Goal: Transaction & Acquisition: Purchase product/service

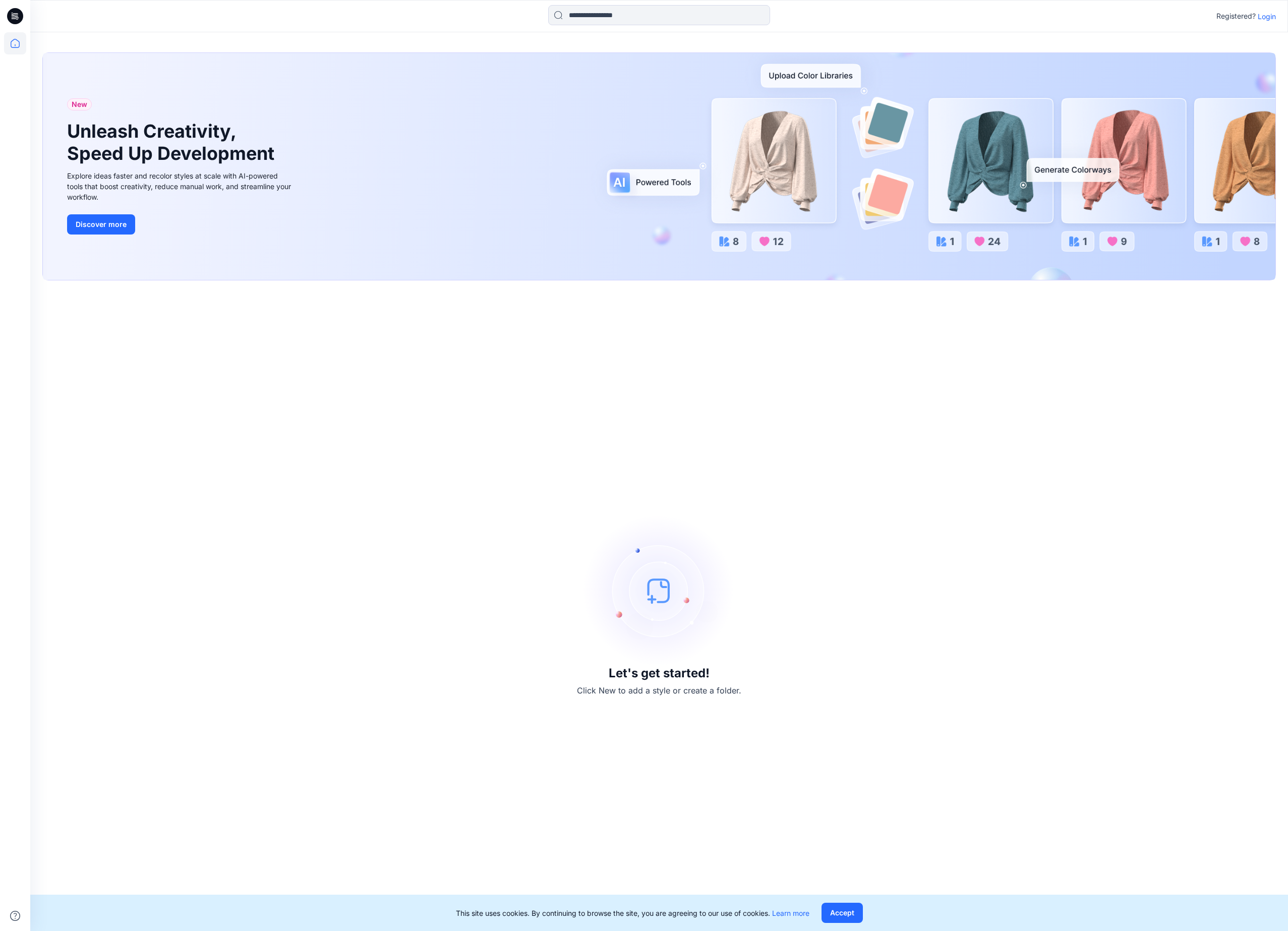
click at [1262, 16] on p "Login" at bounding box center [1267, 16] width 18 height 11
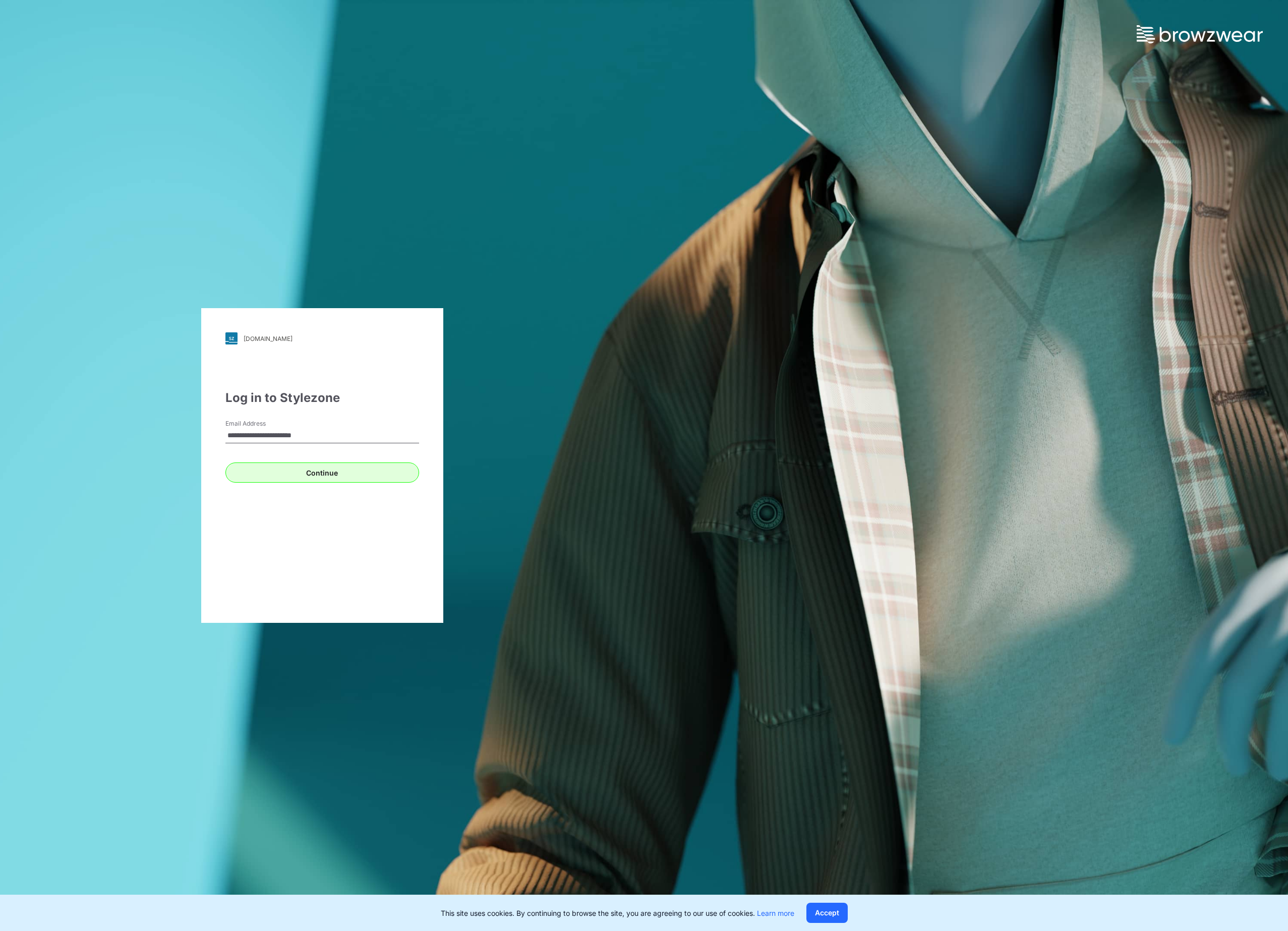
type input "**********"
click at [351, 470] on button "Continue" at bounding box center [322, 472] width 194 height 20
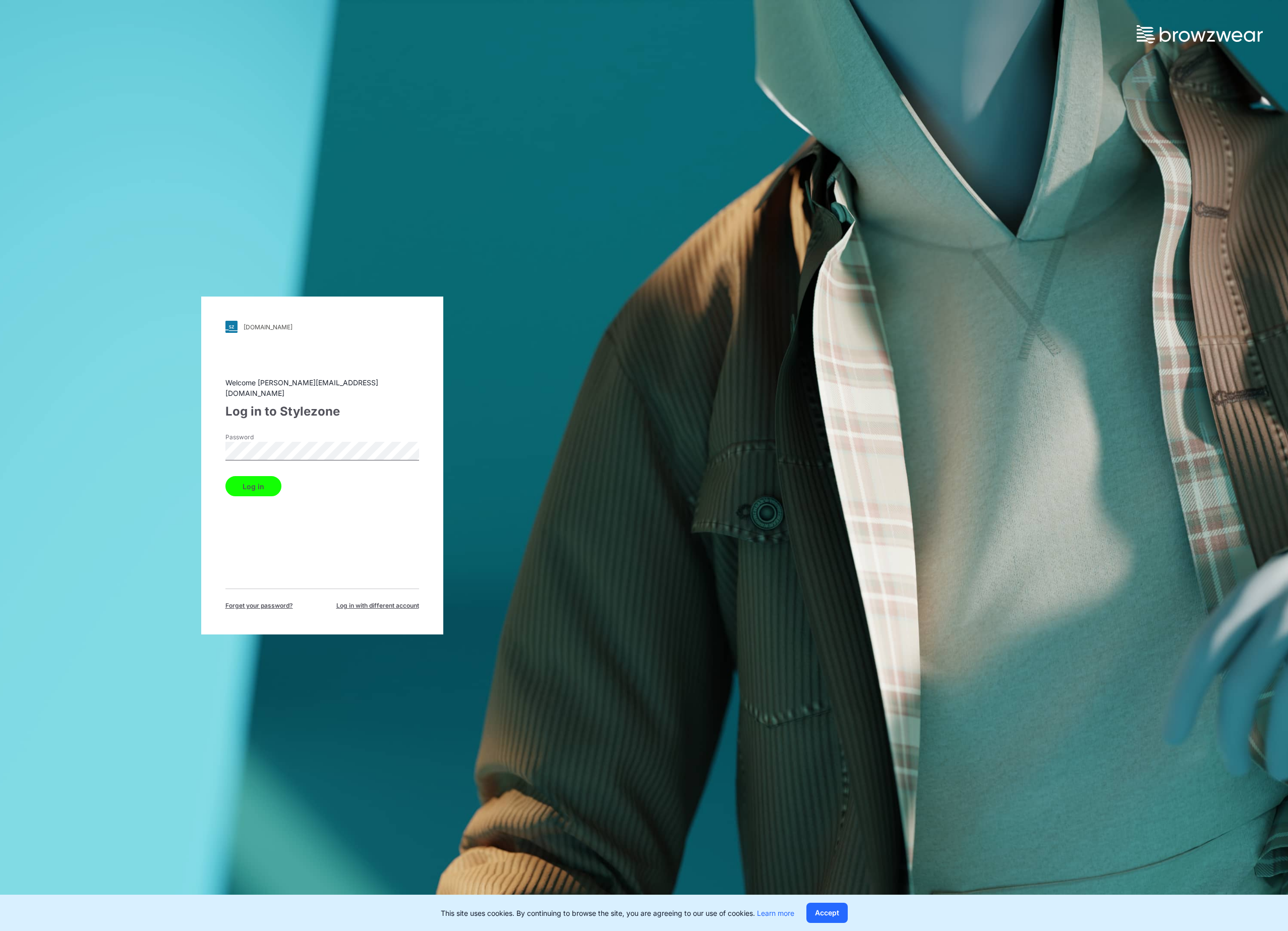
click at [255, 476] on button "Log in" at bounding box center [253, 486] width 56 height 20
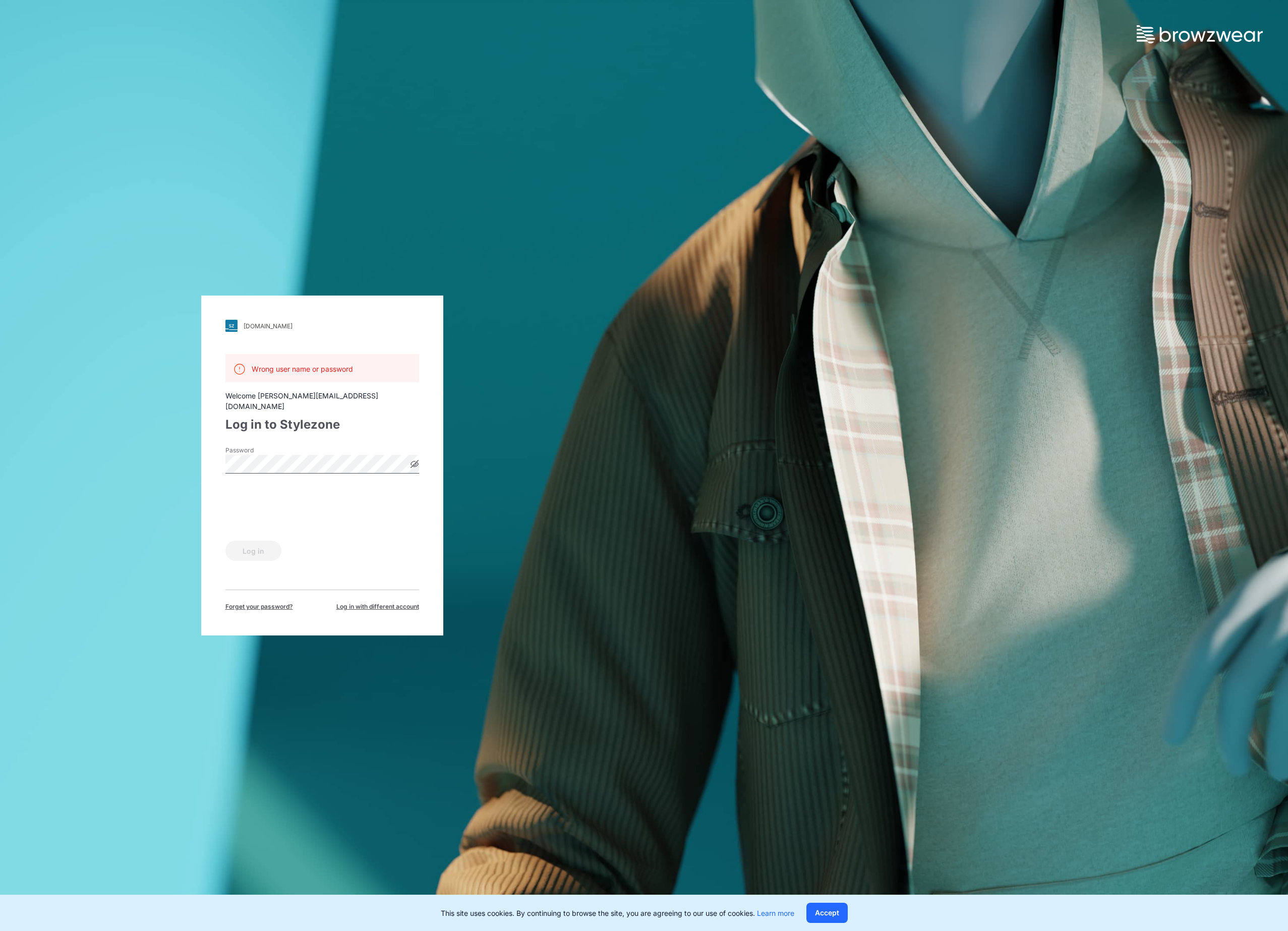
click at [145, 440] on div "[DOMAIN_NAME] Loading... Wrong user name or password Welcome [PERSON_NAME][EMAI…" at bounding box center [322, 465] width 644 height 931
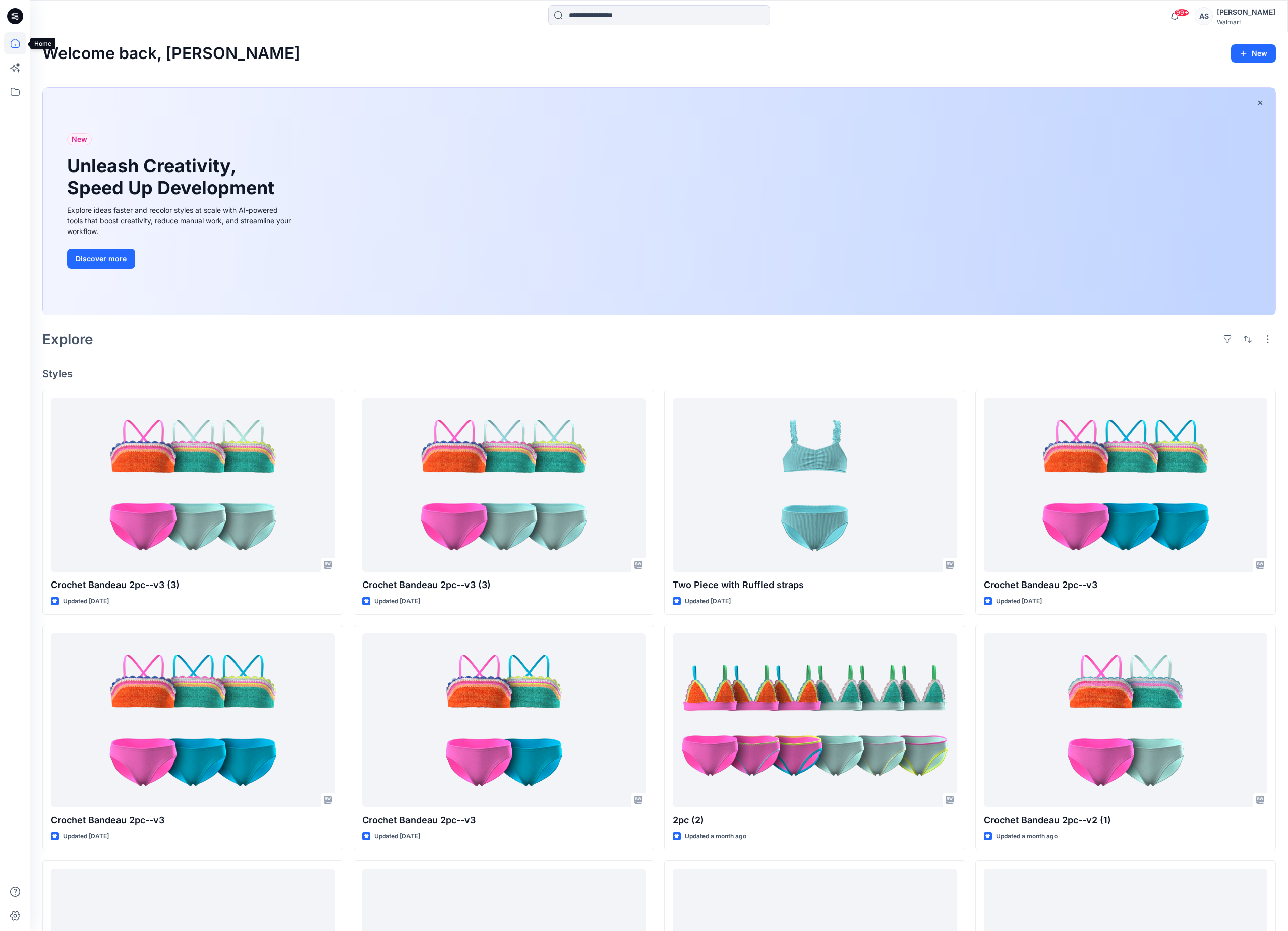
click at [19, 39] on icon at bounding box center [15, 43] width 22 height 22
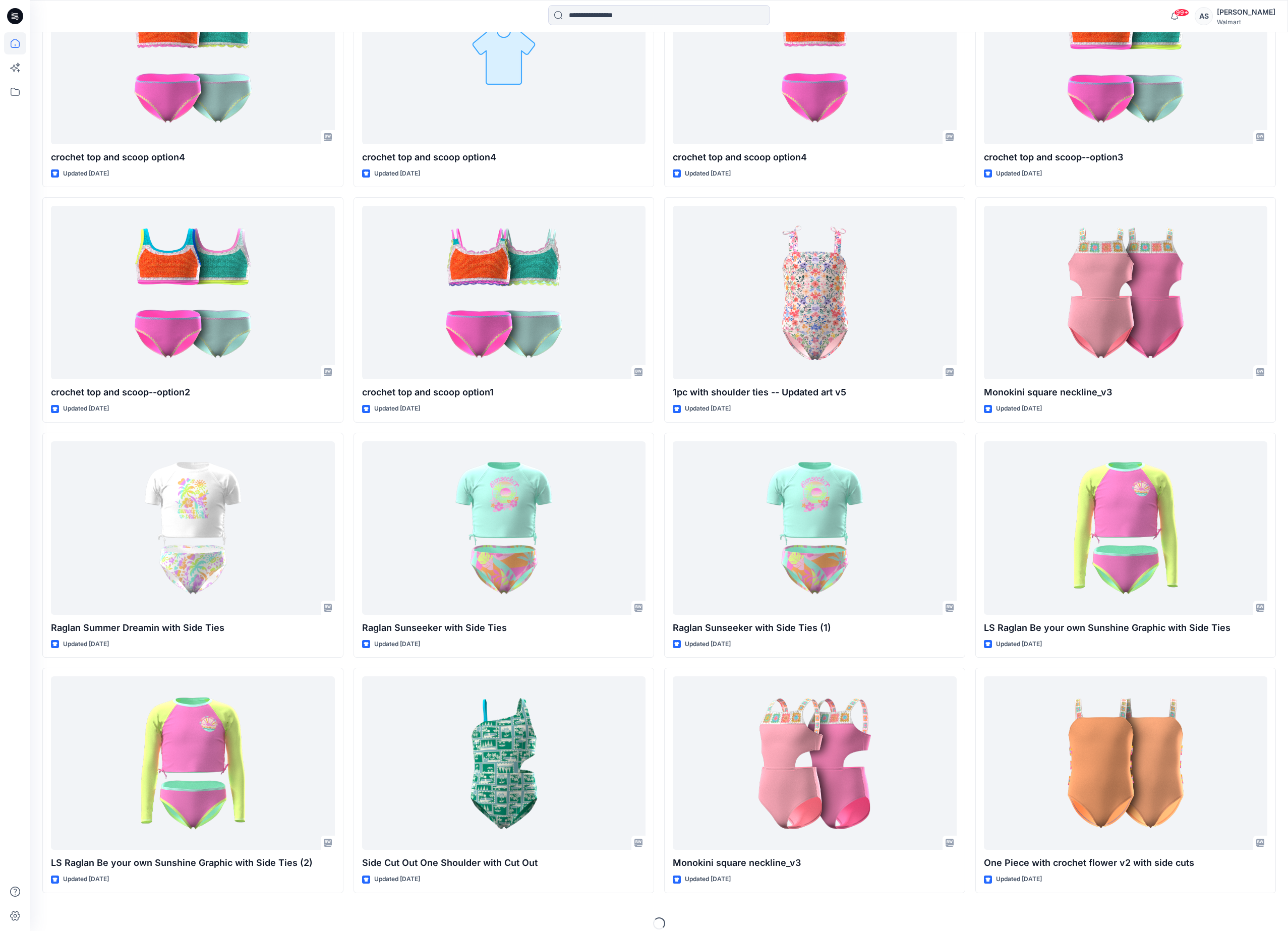
scroll to position [3108, 0]
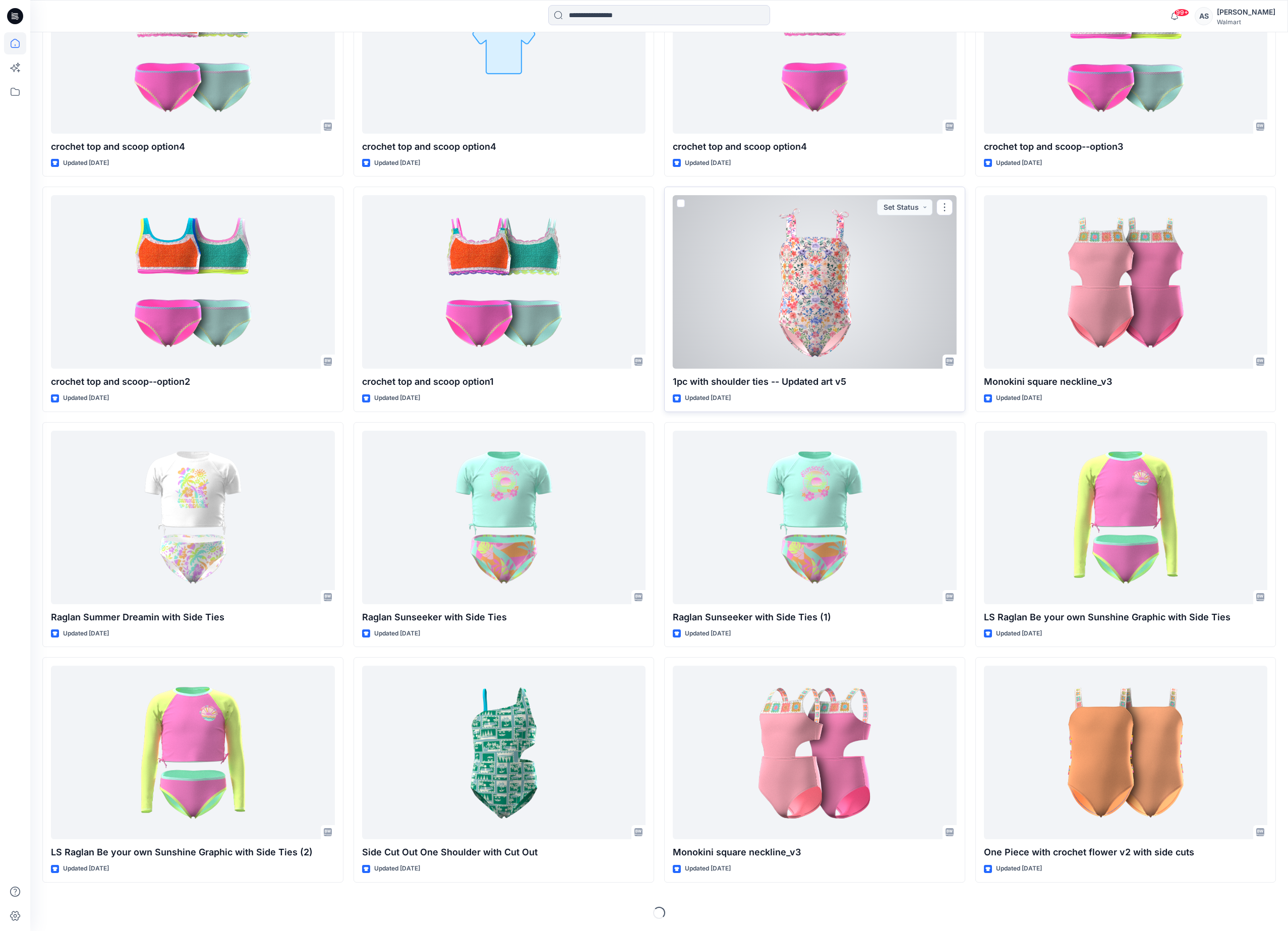
click at [769, 348] on div at bounding box center [814, 282] width 284 height 173
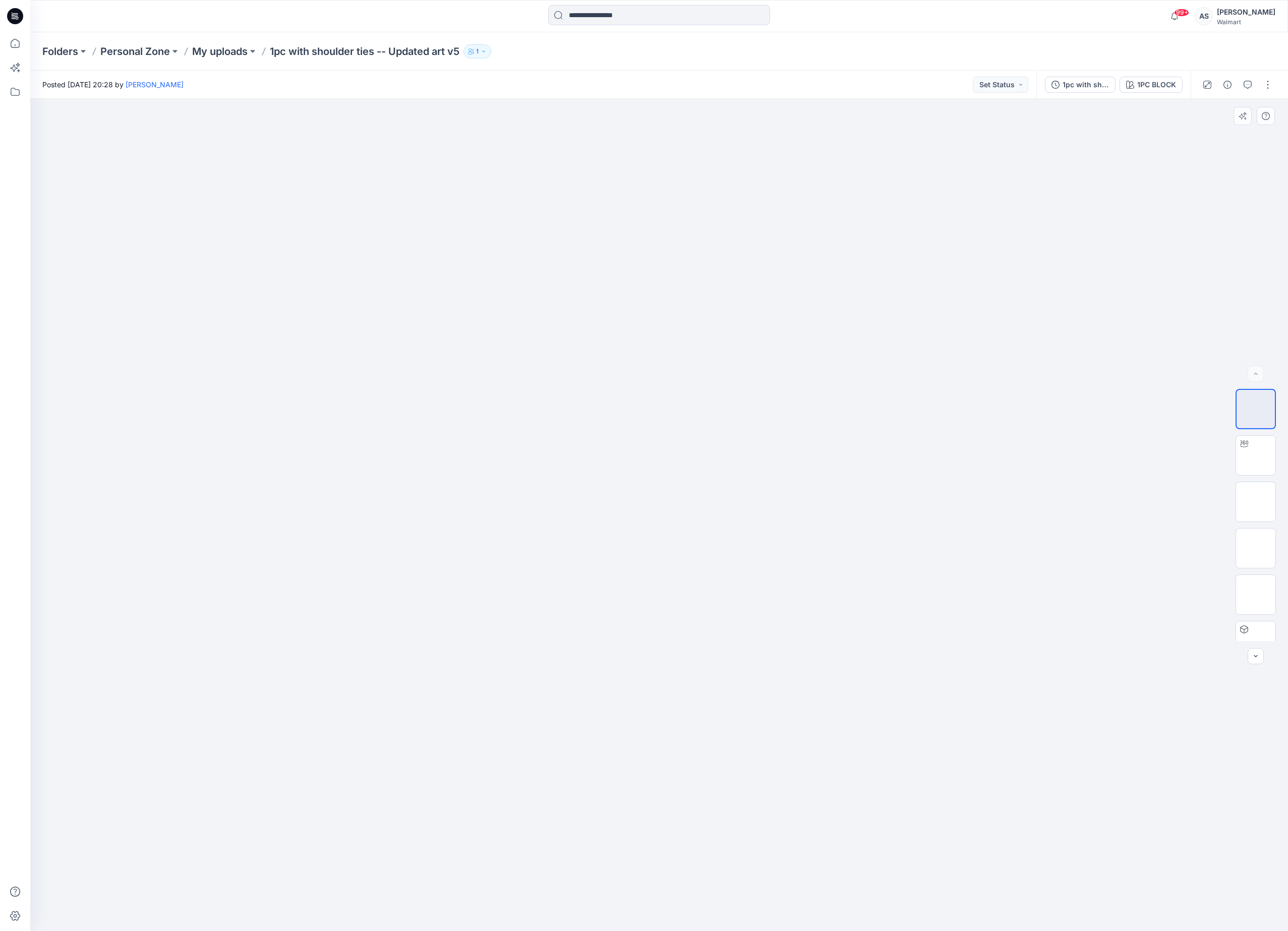
click at [629, 395] on img at bounding box center [659, 395] width 118 height 0
click at [1256, 456] on img at bounding box center [1256, 456] width 0 height 0
